Goal: Communication & Community: Answer question/provide support

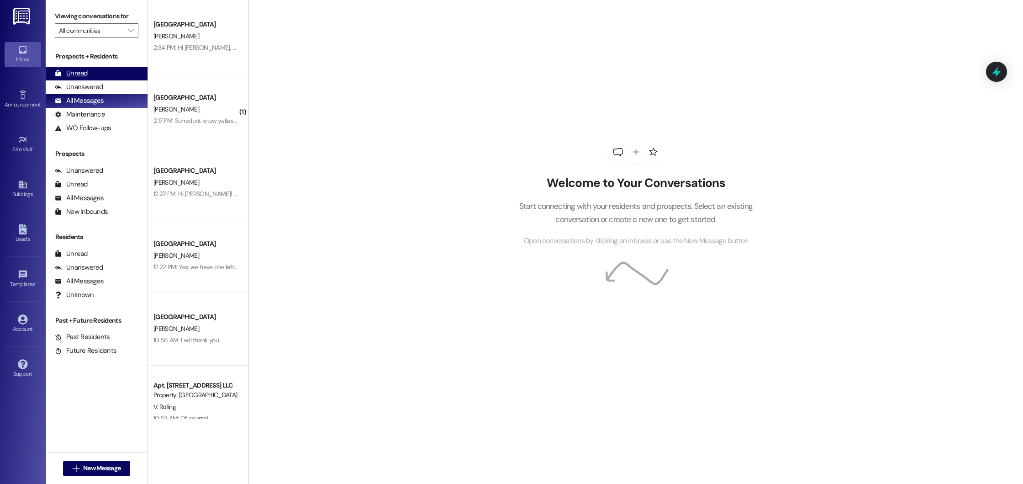
click at [95, 70] on div "Unread (0)" at bounding box center [97, 74] width 102 height 14
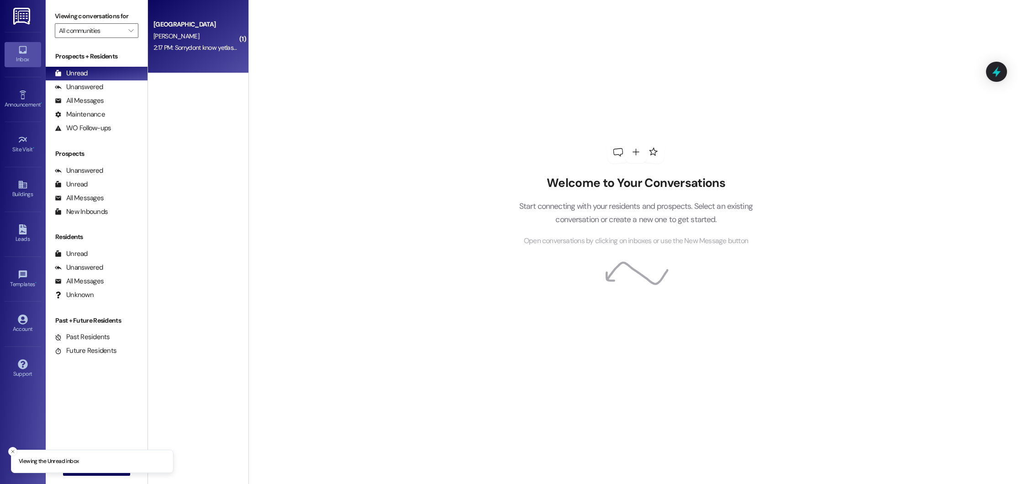
click at [190, 27] on div "[GEOGRAPHIC_DATA]" at bounding box center [195, 25] width 84 height 10
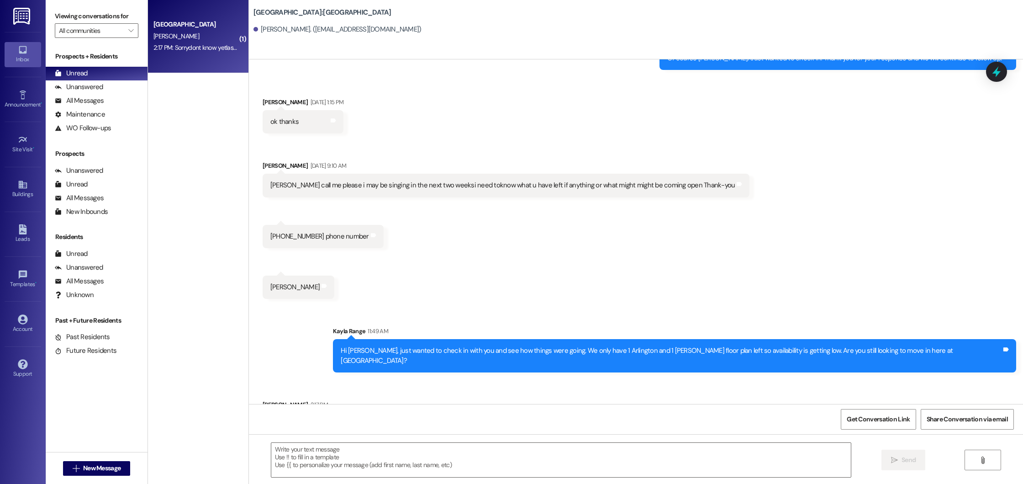
scroll to position [1318, 0]
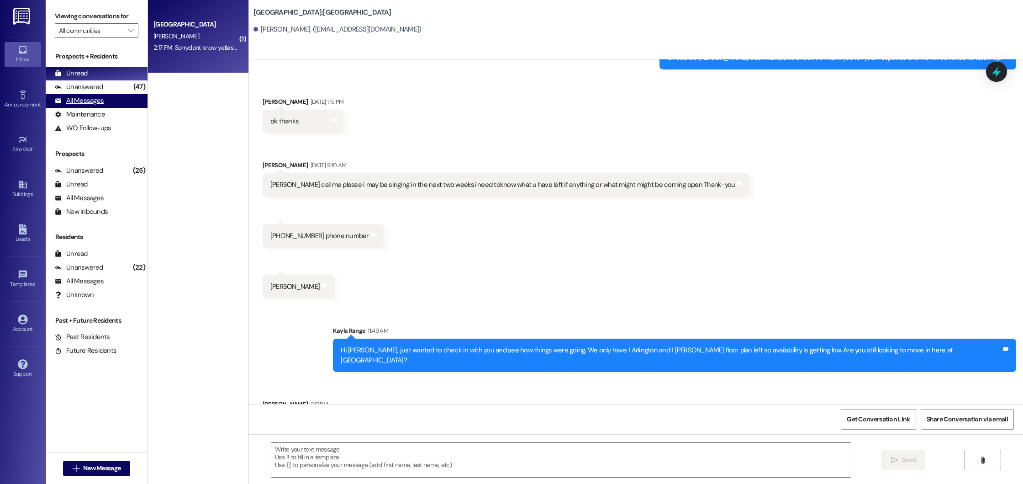
click at [109, 98] on div "All Messages (undefined)" at bounding box center [97, 101] width 102 height 14
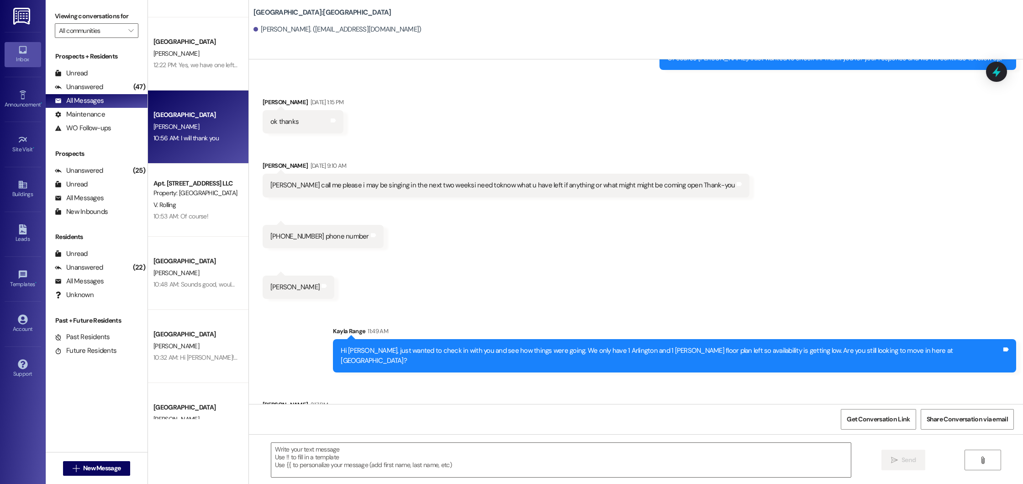
scroll to position [204, 0]
